Goal: Task Accomplishment & Management: Complete application form

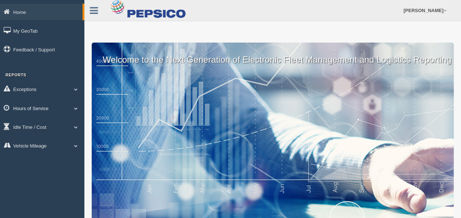
click at [75, 108] on span at bounding box center [76, 108] width 10 height 4
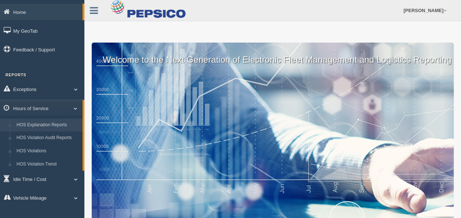
click at [60, 127] on link "HOS Explanation Reports" at bounding box center [47, 125] width 69 height 13
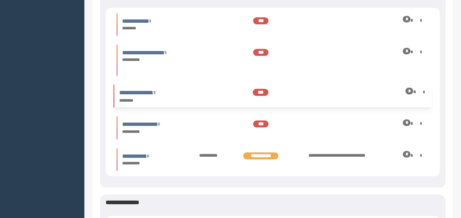
scroll to position [294, 0]
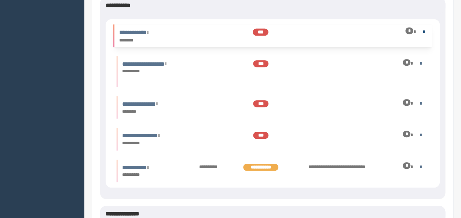
click at [423, 32] on link at bounding box center [422, 31] width 5 height 5
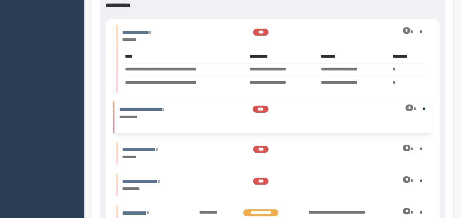
click at [422, 108] on link at bounding box center [422, 108] width 5 height 5
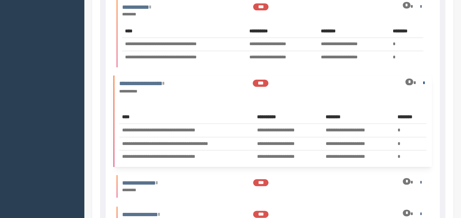
scroll to position [330, 0]
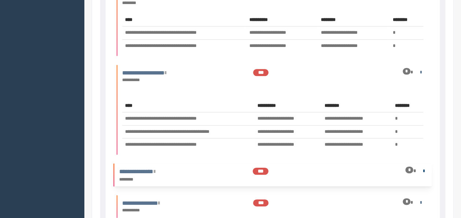
click at [422, 170] on link at bounding box center [422, 170] width 5 height 5
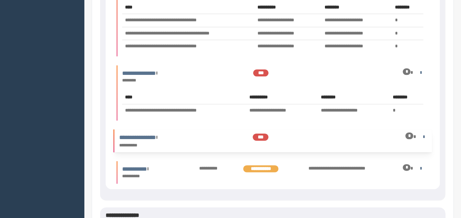
scroll to position [441, 0]
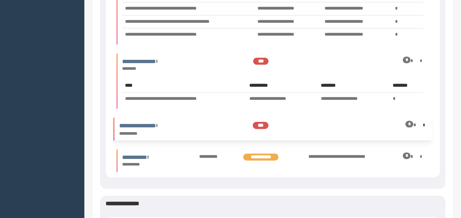
click at [421, 125] on link at bounding box center [422, 124] width 5 height 5
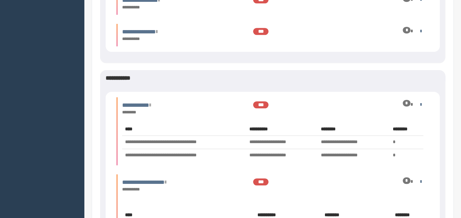
scroll to position [220, 0]
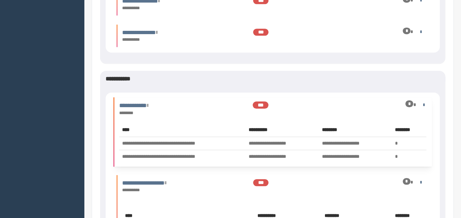
click at [423, 104] on link at bounding box center [422, 104] width 5 height 5
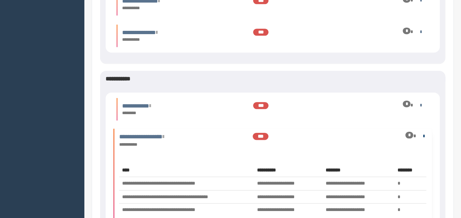
click at [424, 135] on link at bounding box center [422, 135] width 5 height 5
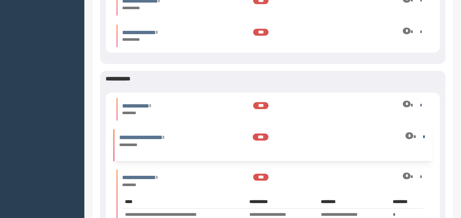
scroll to position [257, 0]
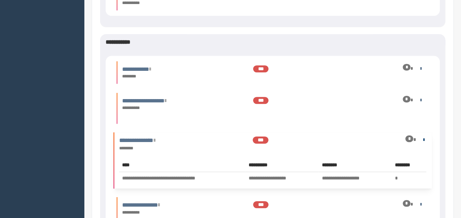
click at [421, 138] on link at bounding box center [422, 139] width 5 height 5
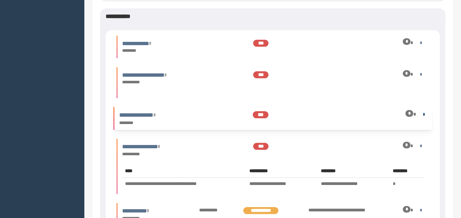
scroll to position [294, 0]
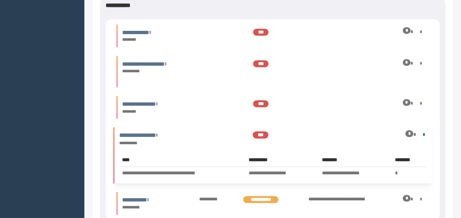
click at [422, 135] on link at bounding box center [422, 134] width 5 height 5
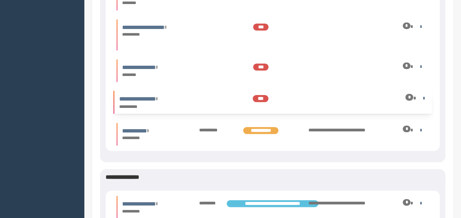
scroll to position [367, 0]
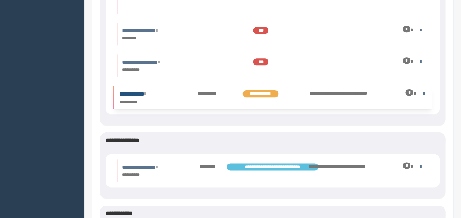
click at [138, 92] on link "**********" at bounding box center [132, 94] width 27 height 6
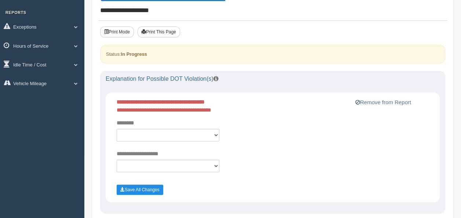
scroll to position [73, 0]
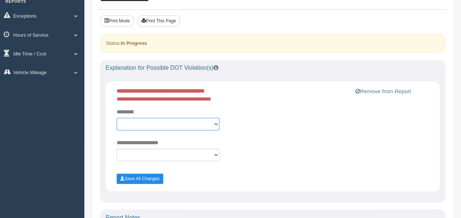
click at [216, 123] on select "**********" at bounding box center [168, 124] width 103 height 12
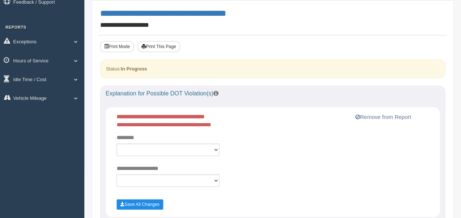
scroll to position [37, 0]
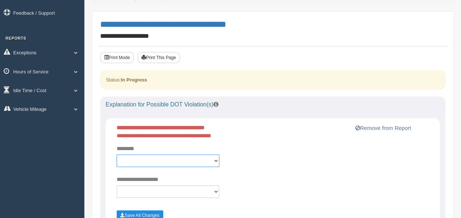
click at [192, 162] on select "**********" at bounding box center [168, 161] width 103 height 12
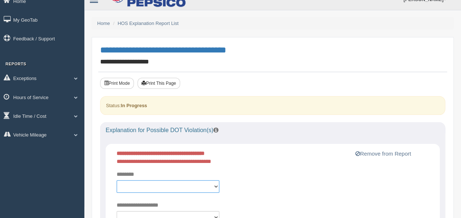
scroll to position [0, 0]
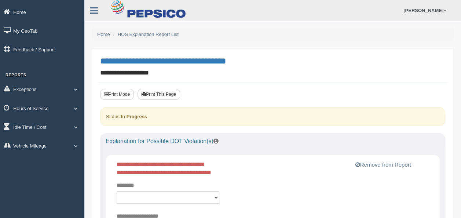
click at [15, 9] on link "Home" at bounding box center [42, 12] width 84 height 17
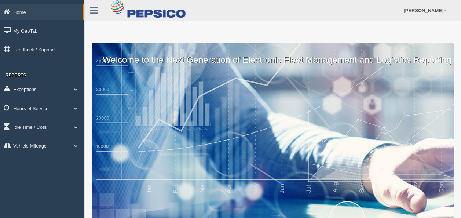
click at [73, 90] on span at bounding box center [76, 89] width 10 height 4
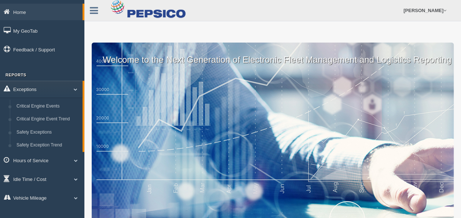
click at [78, 89] on link "Exceptions" at bounding box center [41, 89] width 83 height 17
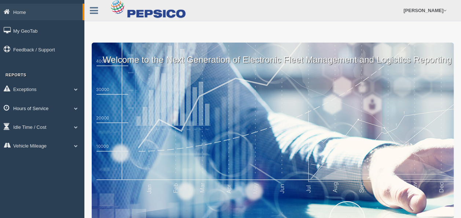
click at [75, 109] on span at bounding box center [76, 108] width 10 height 4
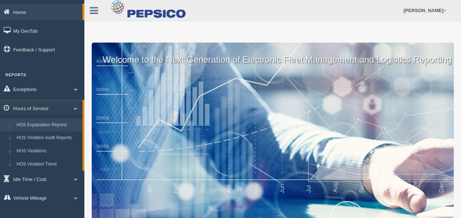
click at [57, 126] on link "HOS Explanation Reports" at bounding box center [47, 125] width 69 height 13
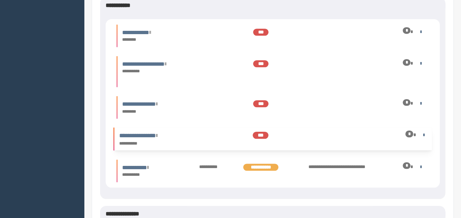
scroll to position [330, 0]
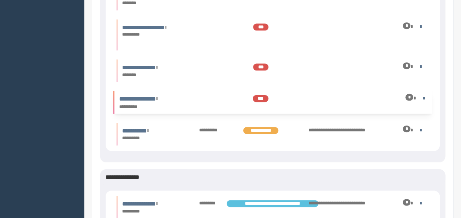
click at [253, 98] on span "***" at bounding box center [261, 98] width 16 height 7
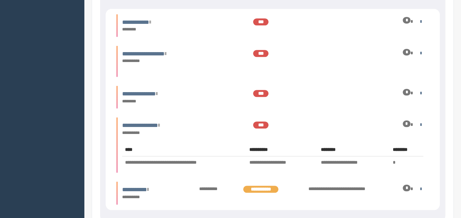
scroll to position [294, 0]
